Goal: Task Accomplishment & Management: Use online tool/utility

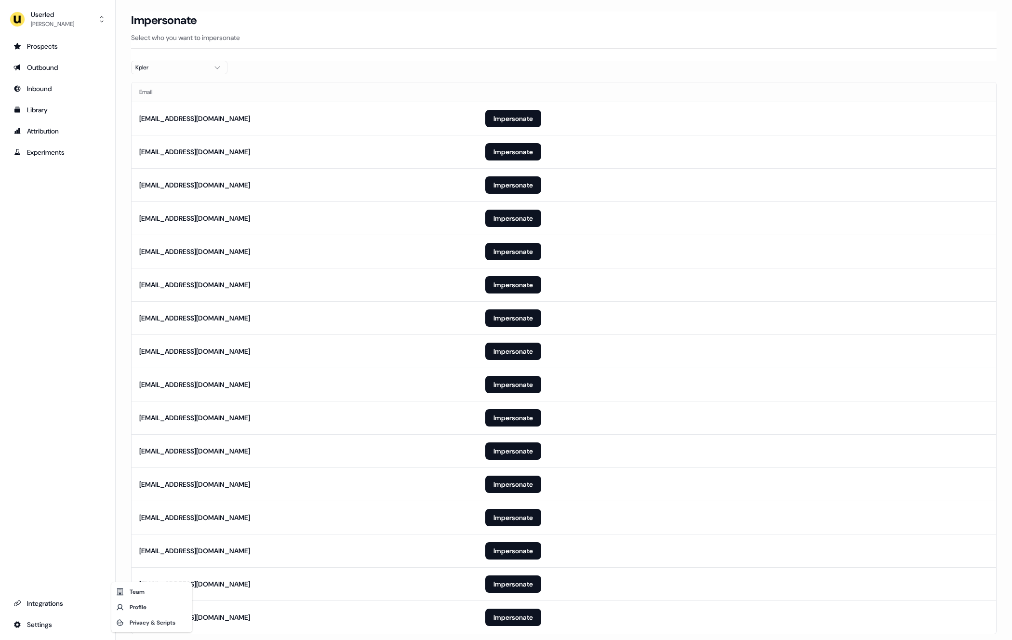
click at [614, 132] on html "For the best experience switch devices to a bigger screen. Go to [DOMAIN_NAME] …" at bounding box center [506, 320] width 1012 height 640
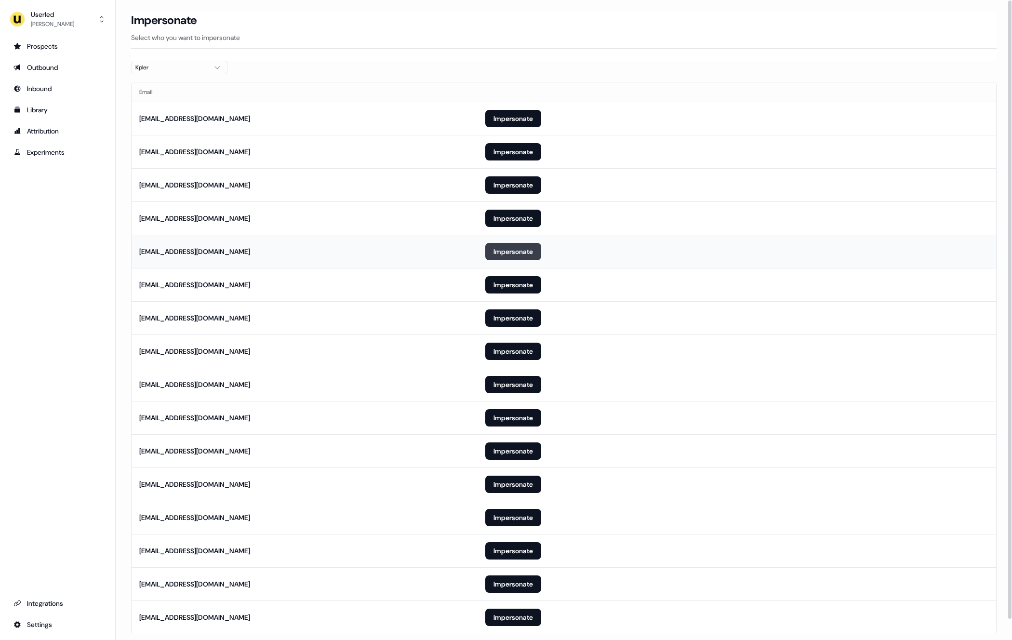
click at [522, 250] on button "Impersonate" at bounding box center [513, 251] width 56 height 17
